Goal: Information Seeking & Learning: Learn about a topic

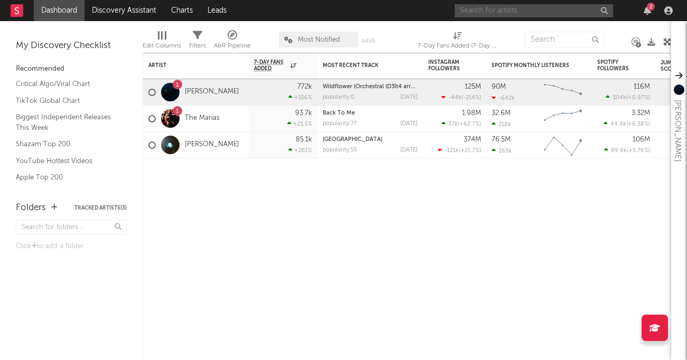
click at [504, 13] on input "text" at bounding box center [534, 10] width 158 height 13
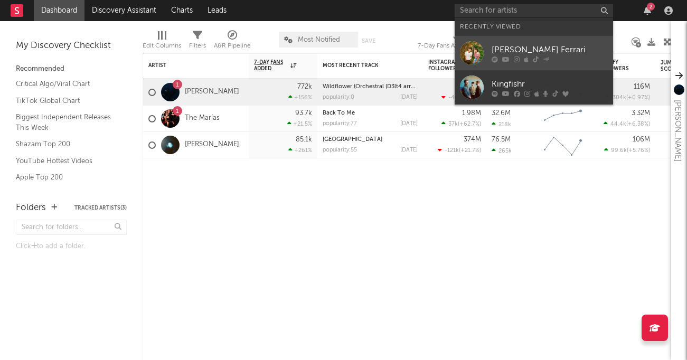
click at [477, 53] on div at bounding box center [472, 53] width 24 height 24
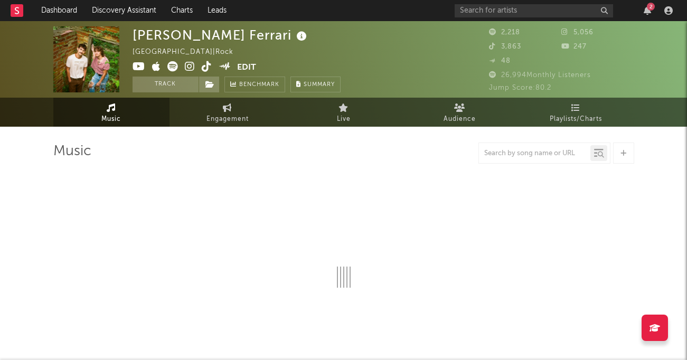
select select "6m"
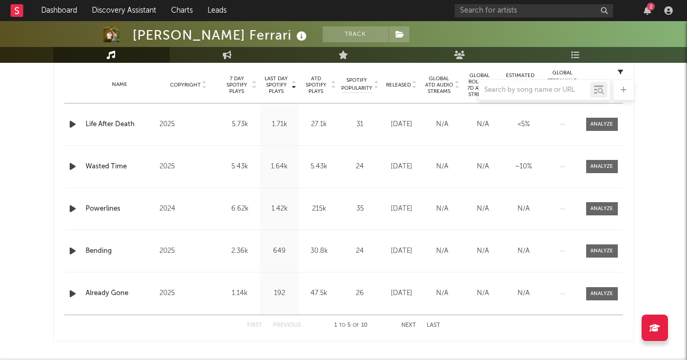
scroll to position [371, 0]
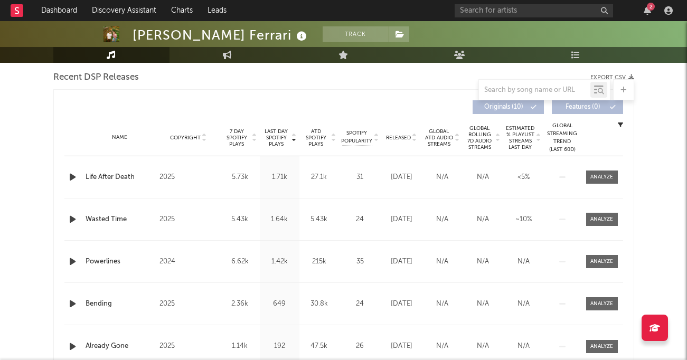
click at [108, 178] on div "Life After Death" at bounding box center [120, 177] width 69 height 11
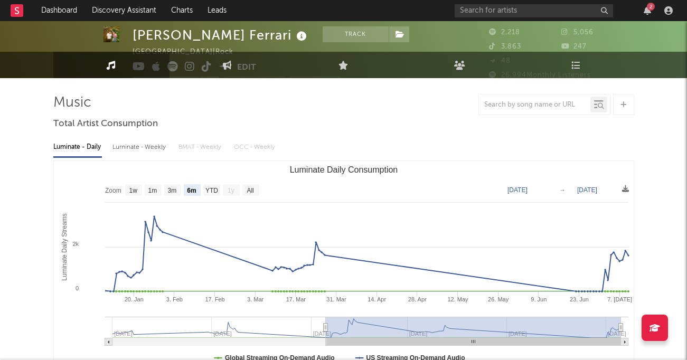
scroll to position [0, 0]
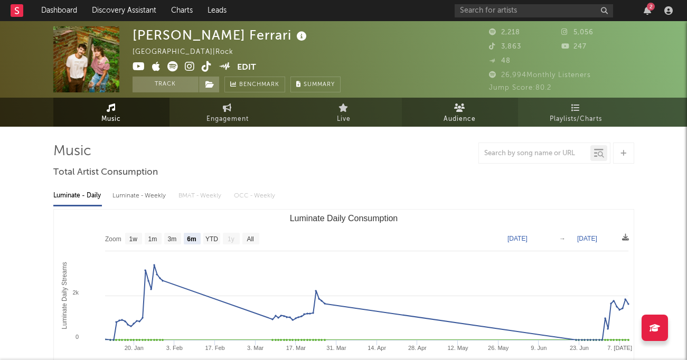
click at [454, 109] on icon at bounding box center [459, 107] width 11 height 8
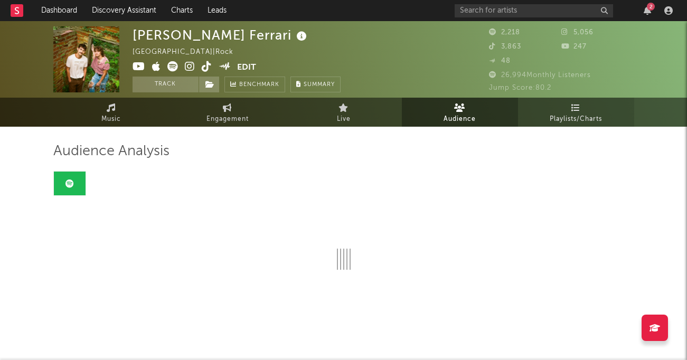
click at [541, 110] on link "Playlists/Charts" at bounding box center [576, 112] width 116 height 29
